Goal: Task Accomplishment & Management: Manage account settings

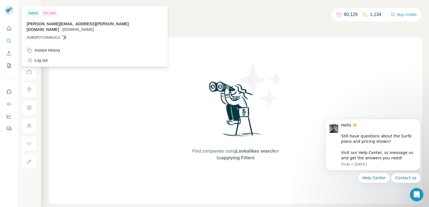
click at [10, 11] on img at bounding box center [8, 10] width 9 height 9
click at [35, 14] on div "Admin" at bounding box center [33, 13] width 13 height 7
click at [8, 30] on icon "Quick start" at bounding box center [9, 29] width 6 height 6
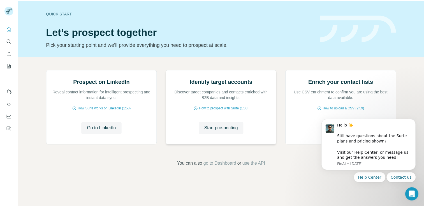
scroll to position [35, 0]
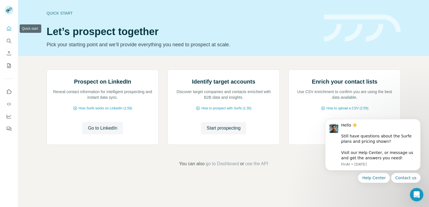
click at [8, 29] on icon "Quick start" at bounding box center [9, 29] width 6 height 6
click at [10, 28] on icon "Quick start" at bounding box center [9, 29] width 6 height 6
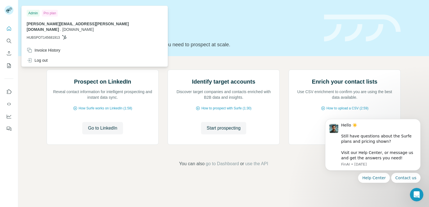
click at [6, 9] on img at bounding box center [8, 10] width 9 height 9
click at [61, 35] on p "HUBSPOT145681913" at bounding box center [95, 37] width 136 height 5
click at [49, 12] on div "Pro plan" at bounding box center [50, 13] width 16 height 7
click at [327, 19] on div "Quick start Let’s prospect together Pick your starting point and we’ll provide …" at bounding box center [223, 28] width 410 height 56
click at [60, 47] on div "Invoice History" at bounding box center [44, 50] width 34 height 6
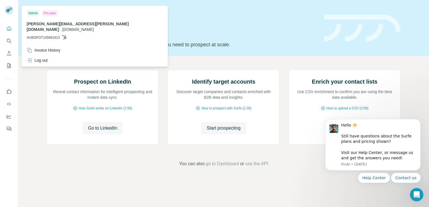
click at [6, 9] on img at bounding box center [8, 10] width 9 height 9
click at [35, 14] on div "Admin" at bounding box center [33, 13] width 13 height 7
click at [38, 57] on div "Log out" at bounding box center [37, 60] width 21 height 6
